Goal: Task Accomplishment & Management: Use online tool/utility

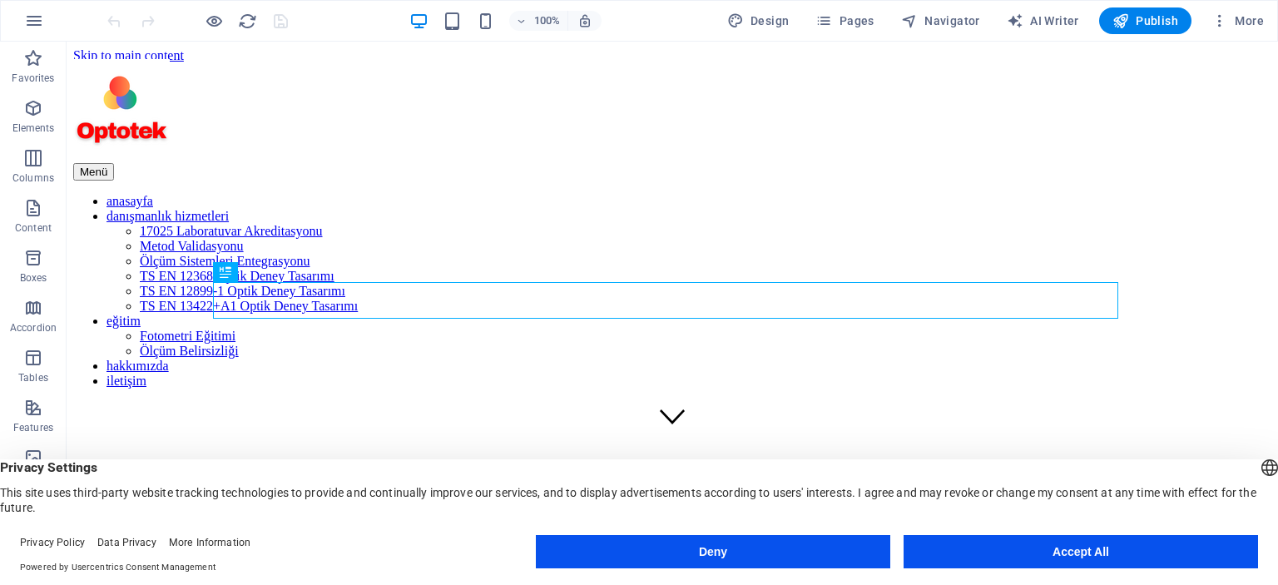
scroll to position [444, 0]
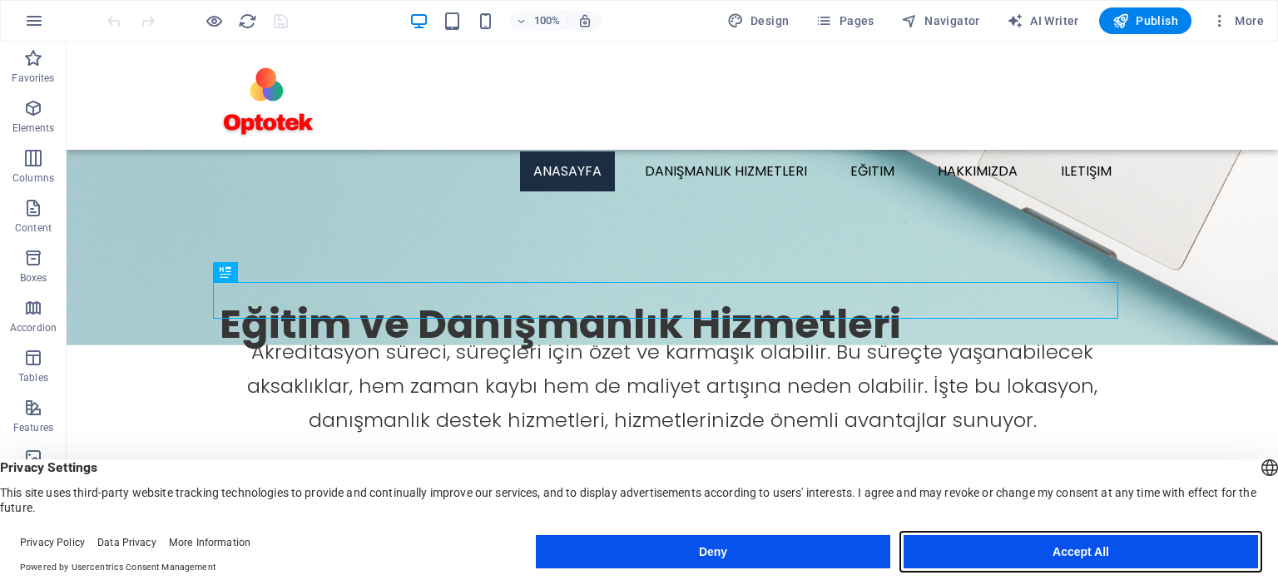
click at [1074, 556] on button "Accept All" at bounding box center [1080, 551] width 354 height 33
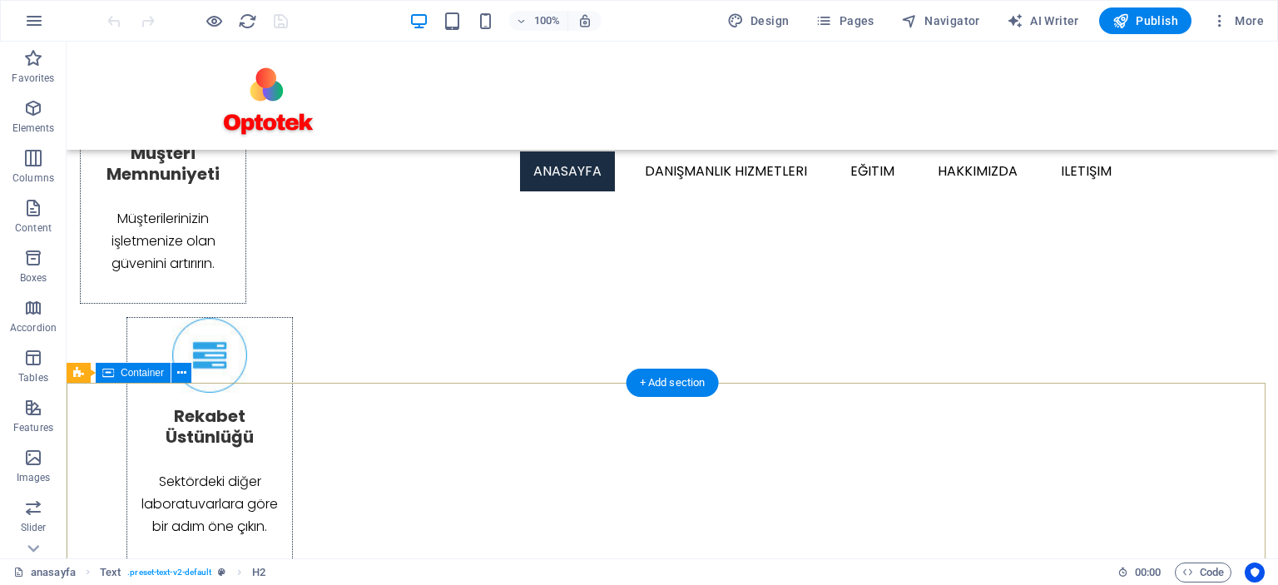
scroll to position [1206, 0]
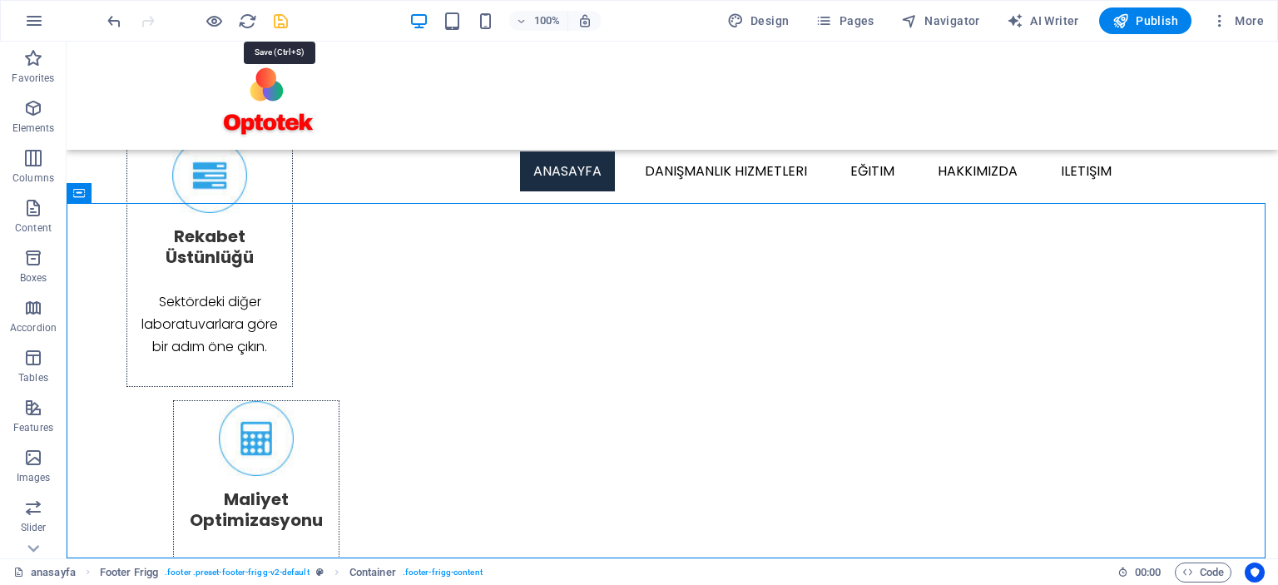
click at [279, 24] on icon "save" at bounding box center [280, 21] width 19 height 19
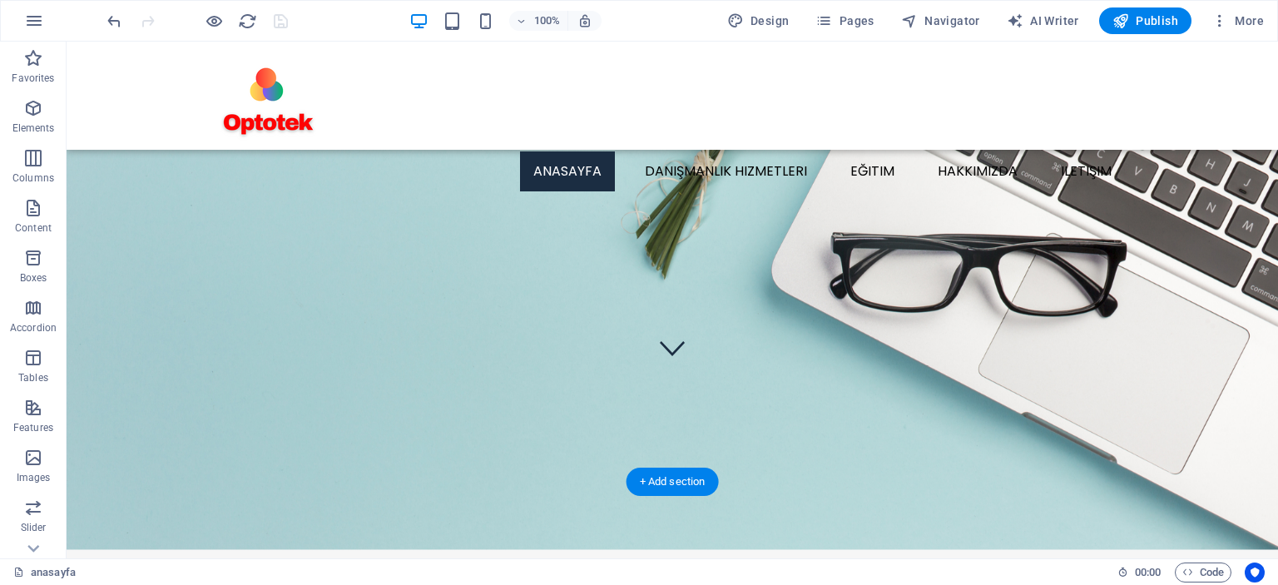
scroll to position [0, 0]
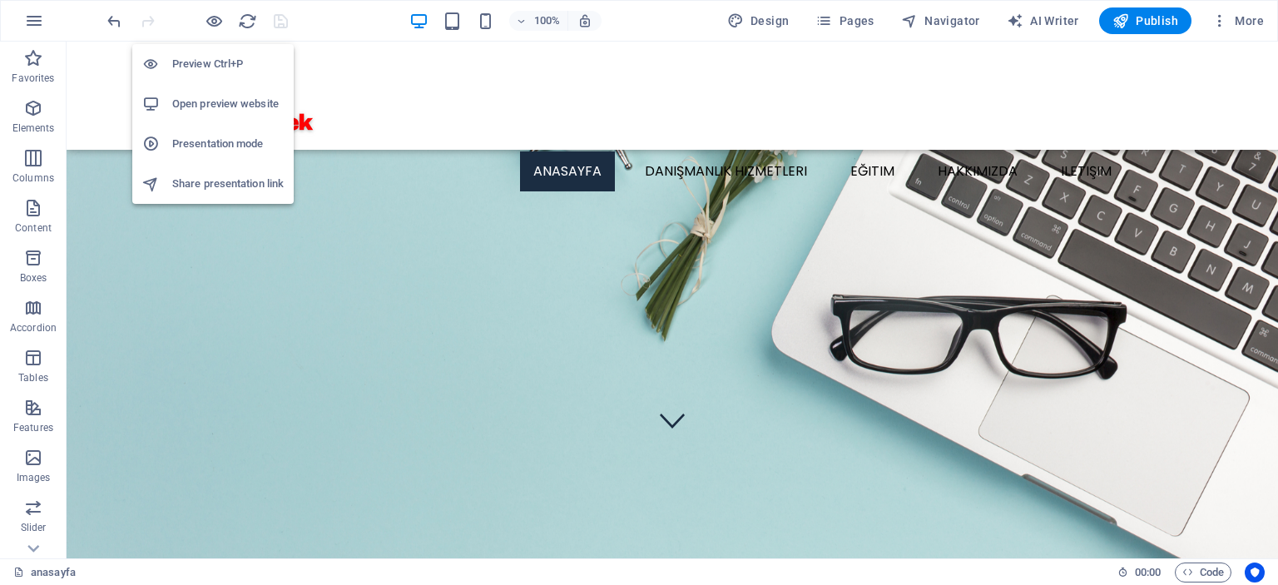
click at [208, 102] on h6 "Open preview website" at bounding box center [227, 104] width 111 height 20
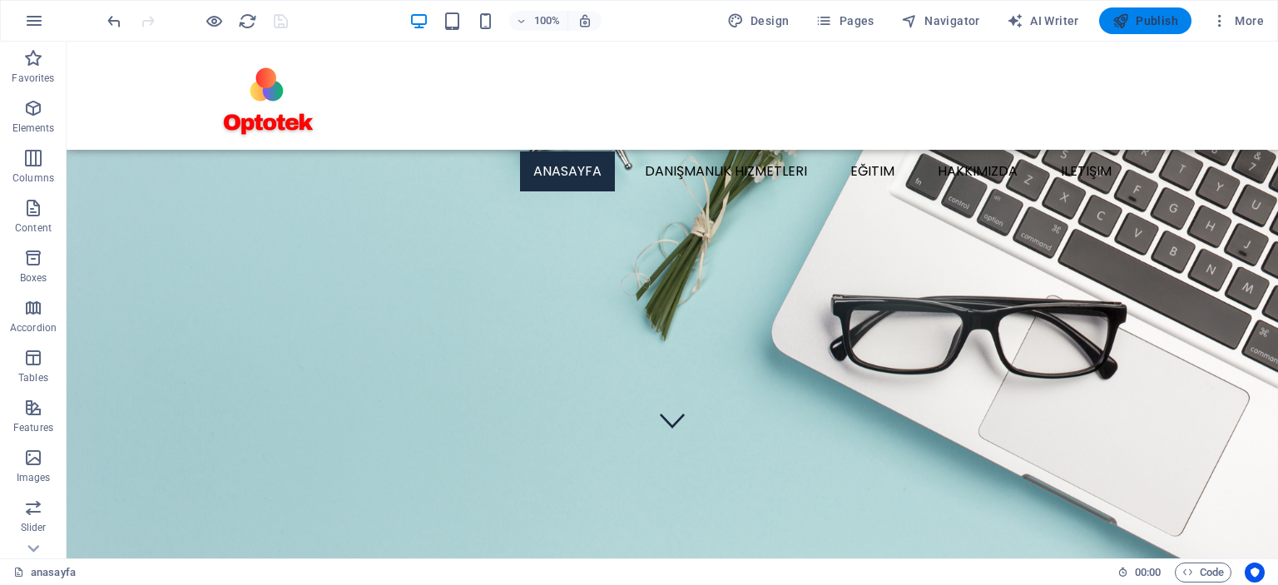
click at [1153, 22] on span "Publish" at bounding box center [1145, 20] width 66 height 17
